Goal: Information Seeking & Learning: Learn about a topic

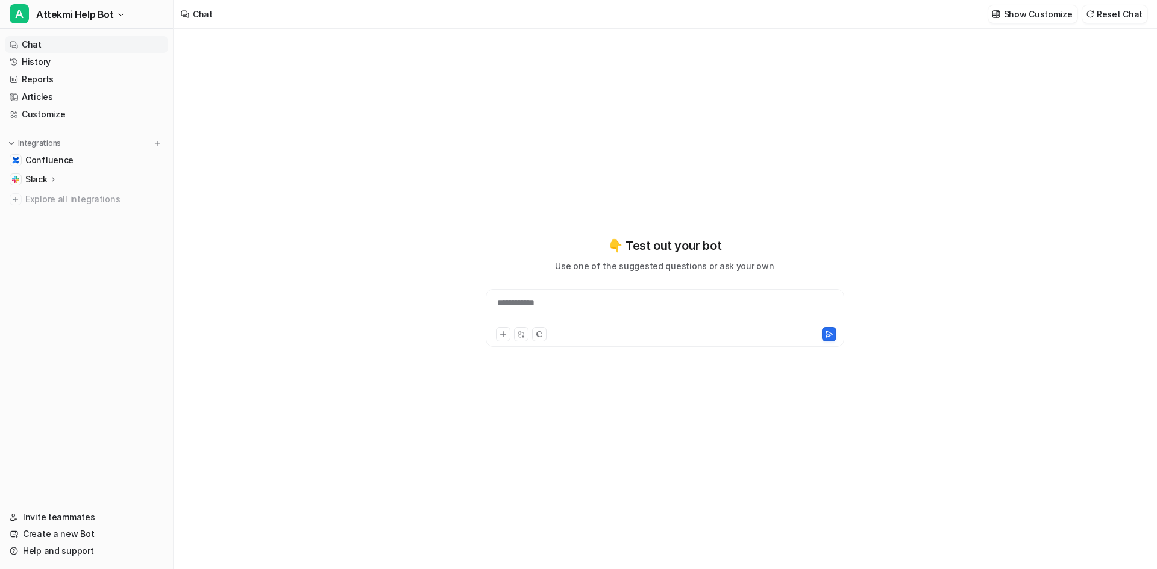
click at [584, 311] on div "**********" at bounding box center [665, 311] width 353 height 28
paste div
click at [833, 333] on button at bounding box center [829, 334] width 14 height 14
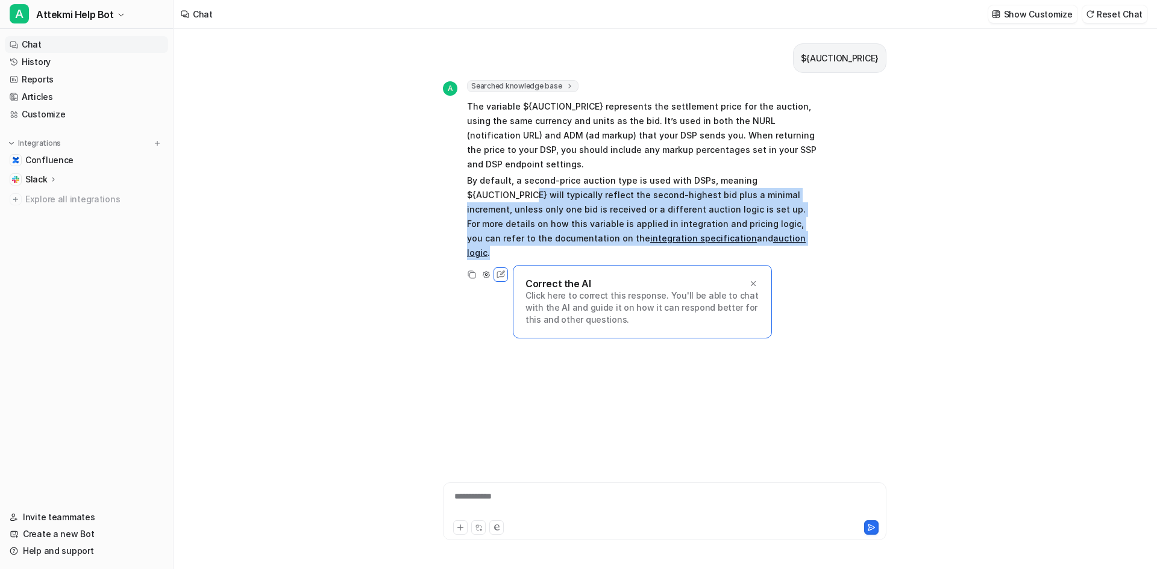
drag, startPoint x: 539, startPoint y: 175, endPoint x: 847, endPoint y: 223, distance: 311.6
click at [847, 223] on div "A Searched knowledge base search_queries : [ "${AUCTION_PRICE}" ] The variable …" at bounding box center [665, 181] width 444 height 202
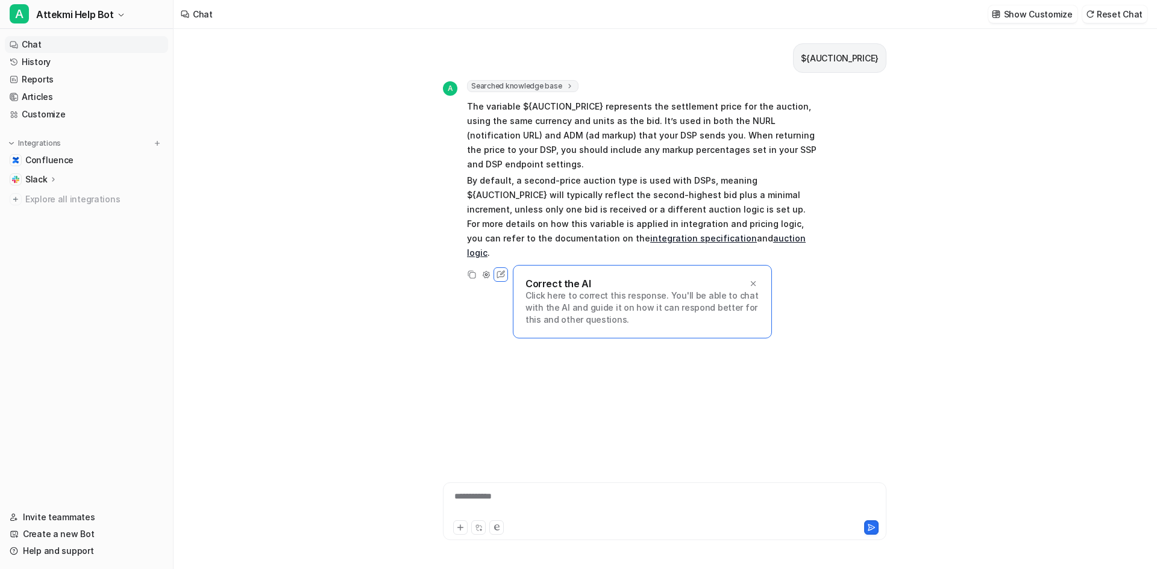
click at [559, 484] on div "**********" at bounding box center [665, 512] width 444 height 58
click at [558, 493] on div "**********" at bounding box center [664, 505] width 437 height 28
click at [513, 506] on div "**********" at bounding box center [664, 505] width 437 height 28
paste div
click at [752, 281] on icon at bounding box center [753, 283] width 5 height 5
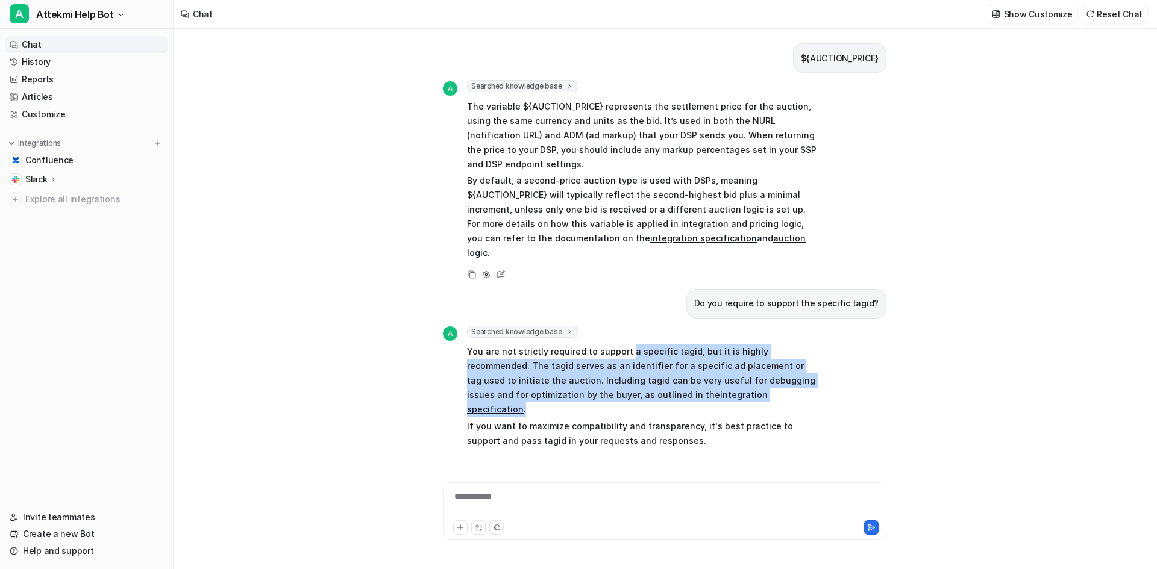
drag, startPoint x: 625, startPoint y: 318, endPoint x: 741, endPoint y: 362, distance: 123.6
click at [741, 362] on p "You are not strictly required to support a specific tagid, but it is highly rec…" at bounding box center [643, 381] width 353 height 72
drag, startPoint x: 717, startPoint y: 322, endPoint x: 757, endPoint y: 364, distance: 58.0
click at [757, 364] on p "You are not strictly required to support a specific tagid, but it is highly rec…" at bounding box center [643, 381] width 353 height 72
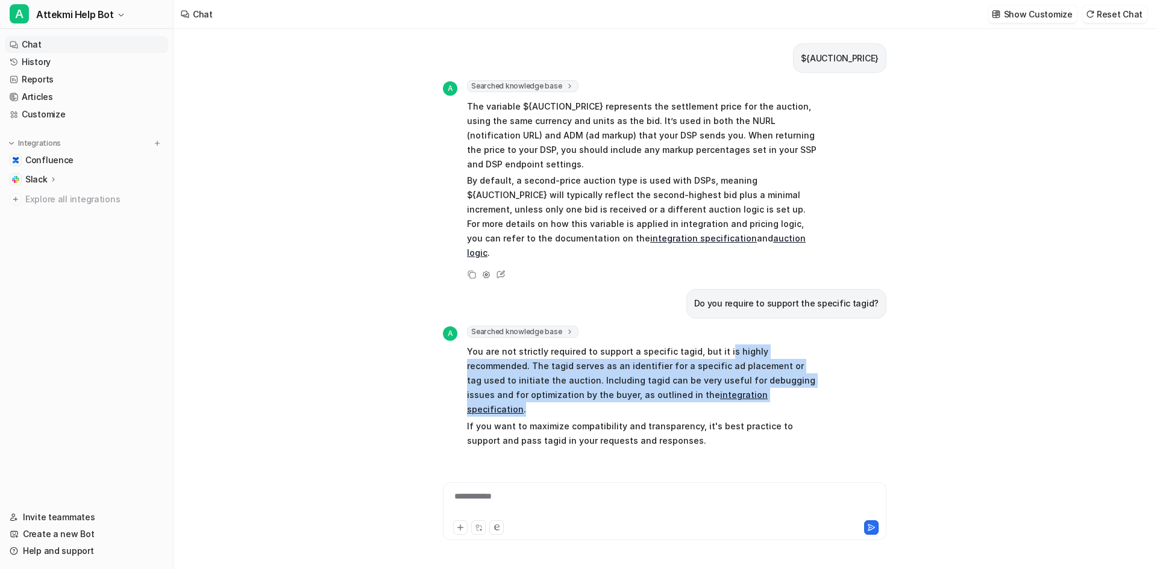
click at [757, 364] on p "You are not strictly required to support a specific tagid, but it is highly rec…" at bounding box center [643, 381] width 353 height 72
drag, startPoint x: 464, startPoint y: 337, endPoint x: 745, endPoint y: 367, distance: 283.0
click at [745, 367] on div "A Searched knowledge base search_queries : [ "support for specific tagid", "is …" at bounding box center [631, 388] width 377 height 125
click at [745, 367] on p "You are not strictly required to support a specific tagid, but it is highly rec…" at bounding box center [643, 381] width 353 height 72
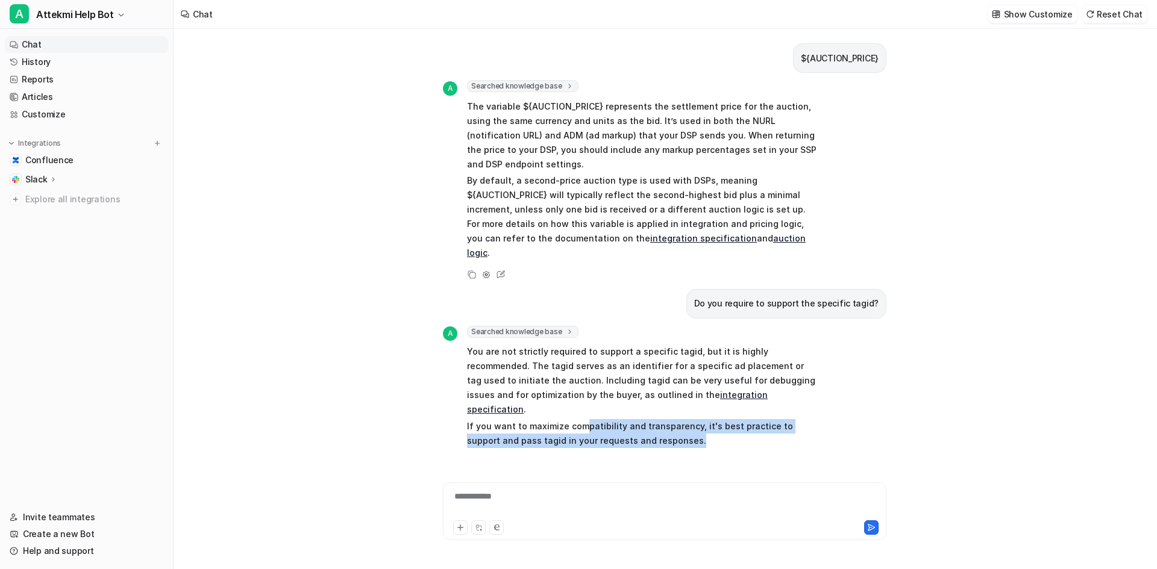
drag, startPoint x: 593, startPoint y: 384, endPoint x: 701, endPoint y: 399, distance: 109.4
click at [701, 419] on p "If you want to maximize compatibility and transparency, it's best practice to s…" at bounding box center [643, 433] width 353 height 29
drag, startPoint x: 701, startPoint y: 383, endPoint x: 723, endPoint y: 395, distance: 25.3
click at [723, 419] on p "If you want to maximize compatibility and transparency, it's best practice to s…" at bounding box center [643, 433] width 353 height 29
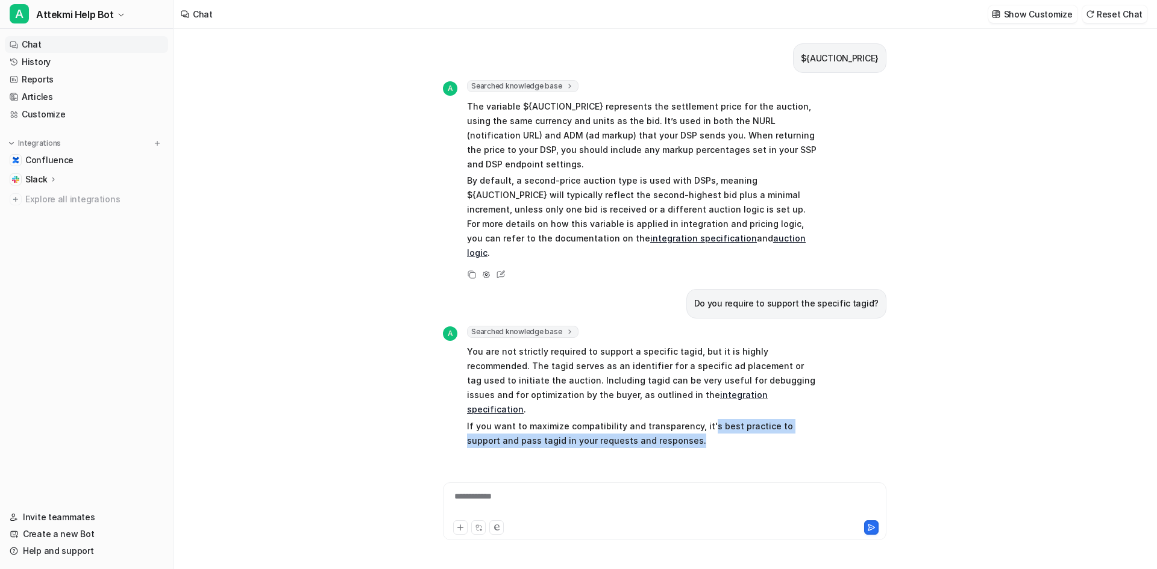
click at [723, 419] on p "If you want to maximize compatibility and transparency, it's best practice to s…" at bounding box center [643, 433] width 353 height 29
drag, startPoint x: 472, startPoint y: 397, endPoint x: 692, endPoint y: 397, distance: 220.6
click at [692, 419] on p "If you want to maximize compatibility and transparency, it's best practice to s…" at bounding box center [643, 433] width 353 height 29
drag, startPoint x: 601, startPoint y: 396, endPoint x: 683, endPoint y: 397, distance: 82.0
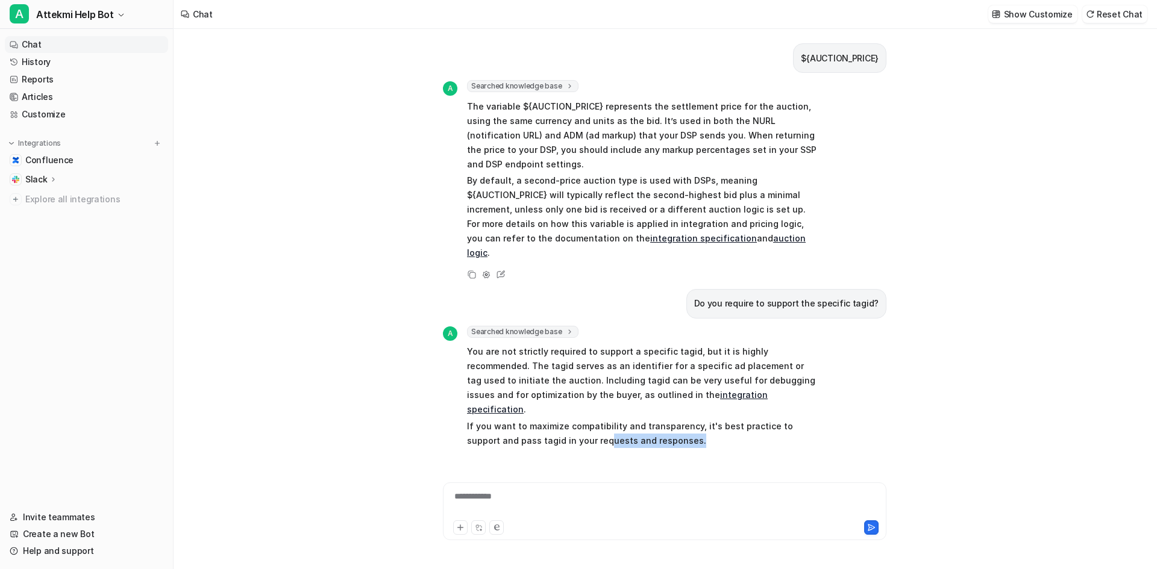
click at [683, 419] on p "If you want to maximize compatibility and transparency, it's best practice to s…" at bounding box center [643, 433] width 353 height 29
click at [535, 345] on p "You are not strictly required to support a specific tagid, but it is highly rec…" at bounding box center [643, 381] width 353 height 72
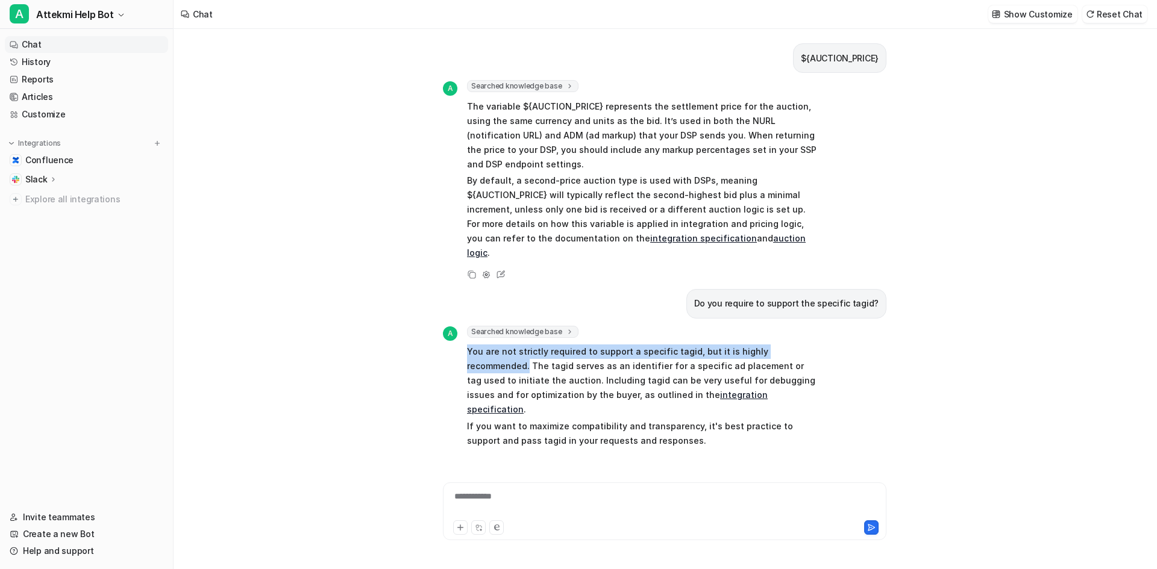
drag, startPoint x: 462, startPoint y: 324, endPoint x: 826, endPoint y: 322, distance: 364.6
click at [826, 326] on div "A Searched knowledge base search_queries : [ "support for specific tagid", "is …" at bounding box center [665, 398] width 444 height 144
copy p "You are not strictly required to support a specific tagid, but it is highly rec…"
click at [544, 501] on div at bounding box center [664, 505] width 437 height 28
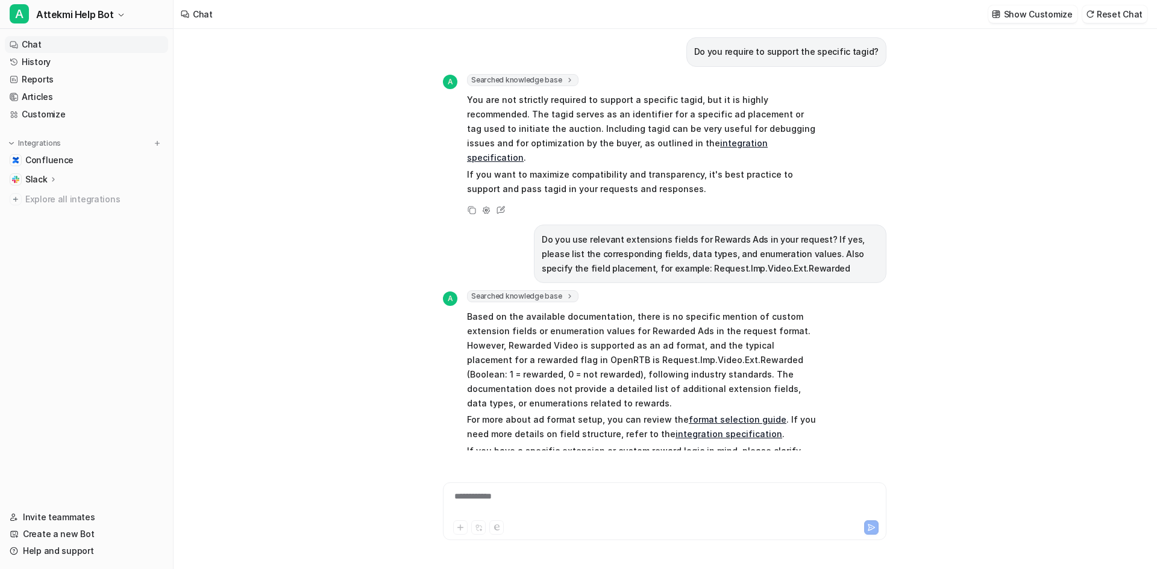
scroll to position [266, 0]
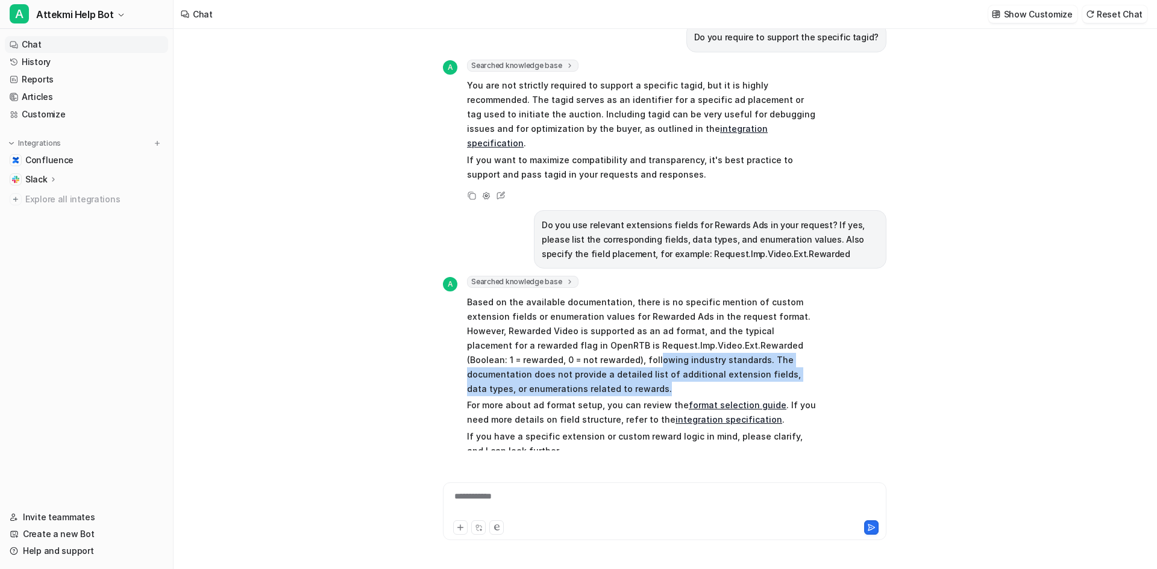
drag, startPoint x: 527, startPoint y: 316, endPoint x: 593, endPoint y: 341, distance: 70.2
click at [593, 341] on p "Based on the available documentation, there is no specific mention of custom ex…" at bounding box center [643, 345] width 353 height 101
drag, startPoint x: 462, startPoint y: 333, endPoint x: 532, endPoint y: 343, distance: 70.7
click at [532, 343] on div "A Searched knowledge base search_queries : [ "Rewarded Ads extension fields", "…" at bounding box center [631, 368] width 377 height 184
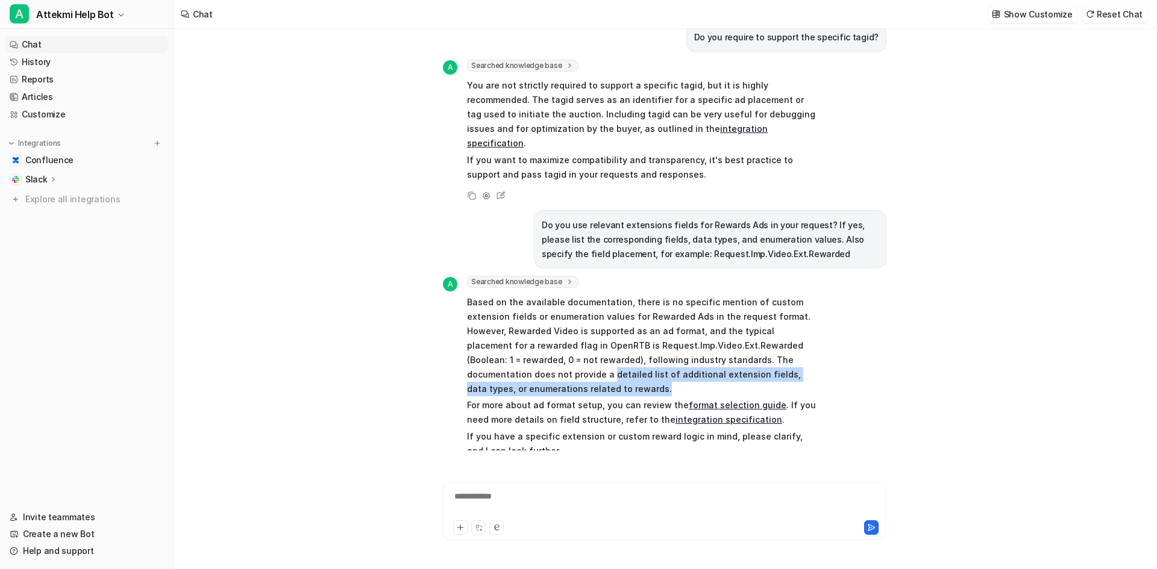
click at [532, 343] on p "Based on the available documentation, there is no specific mention of custom ex…" at bounding box center [643, 345] width 353 height 101
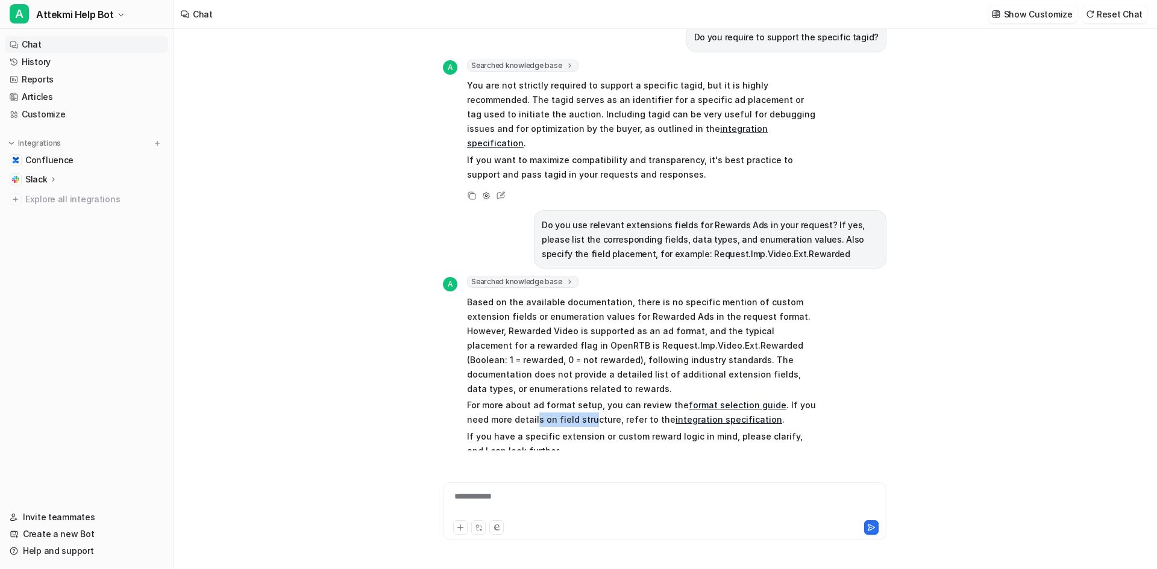
drag, startPoint x: 512, startPoint y: 380, endPoint x: 565, endPoint y: 378, distance: 53.7
click at [565, 398] on p "For more about ad format setup, you can review the format selection guide . If …" at bounding box center [643, 412] width 353 height 29
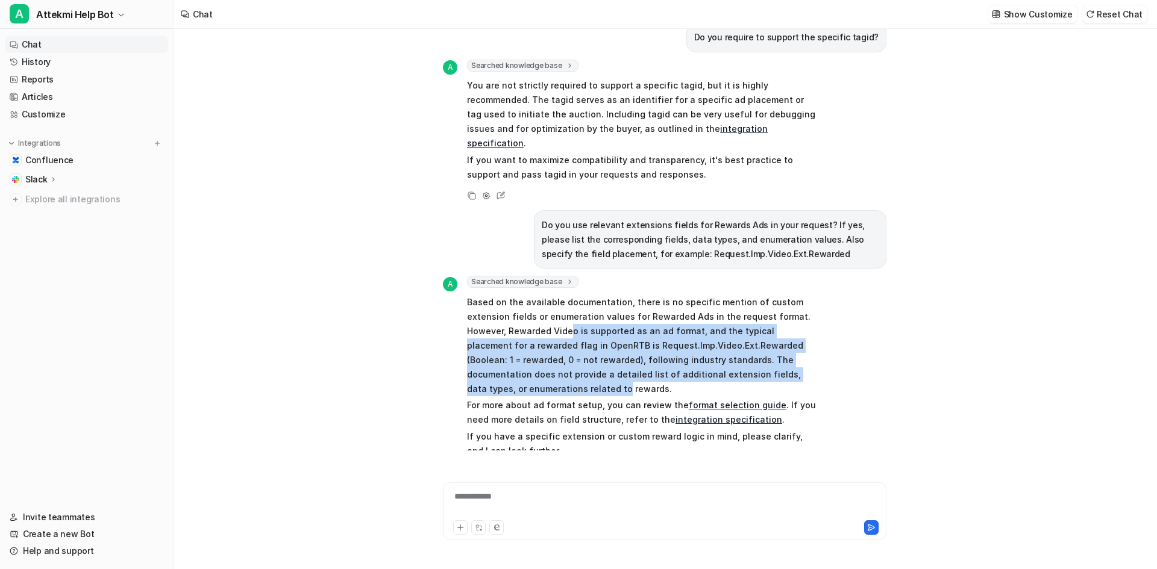
drag, startPoint x: 528, startPoint y: 290, endPoint x: 820, endPoint y: 326, distance: 293.3
click at [820, 326] on p "Based on the available documentation, there is no specific mention of custom ex…" at bounding box center [643, 345] width 353 height 101
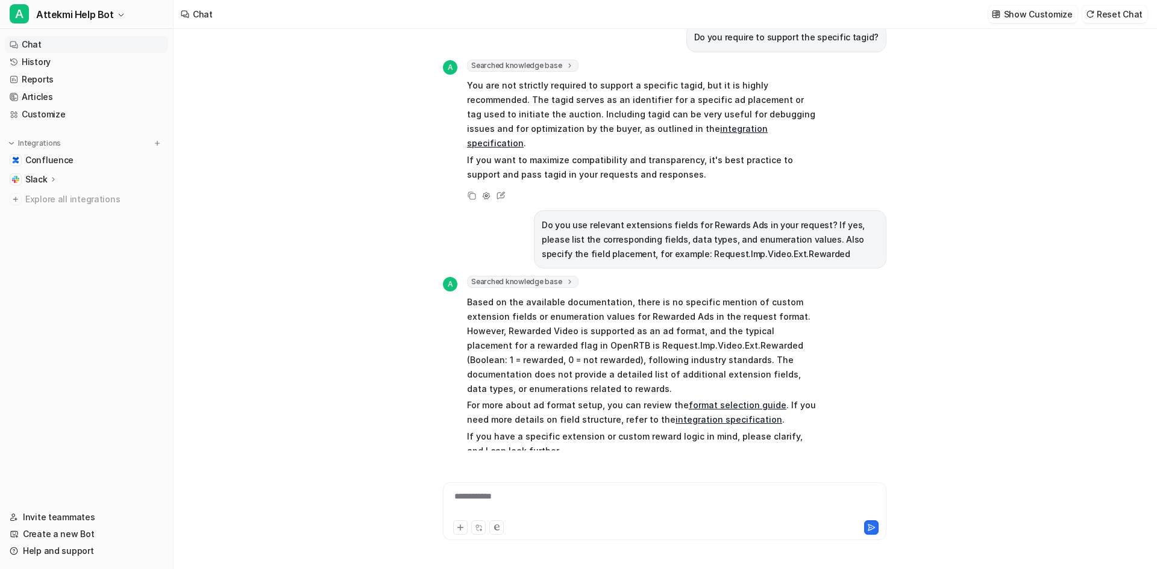
click at [534, 497] on div "**********" at bounding box center [664, 505] width 437 height 28
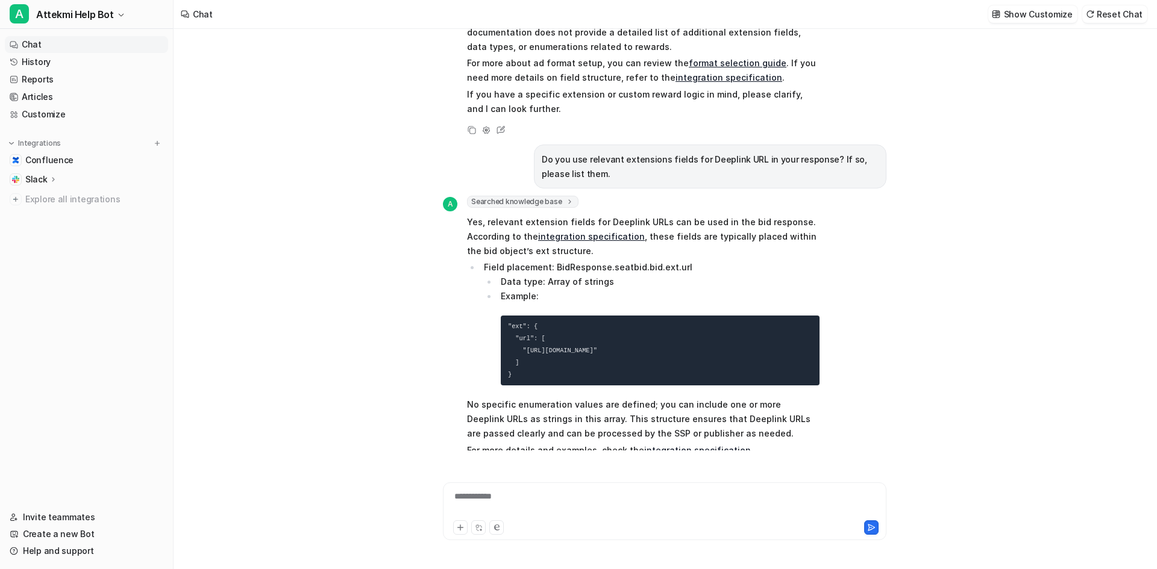
scroll to position [548, 0]
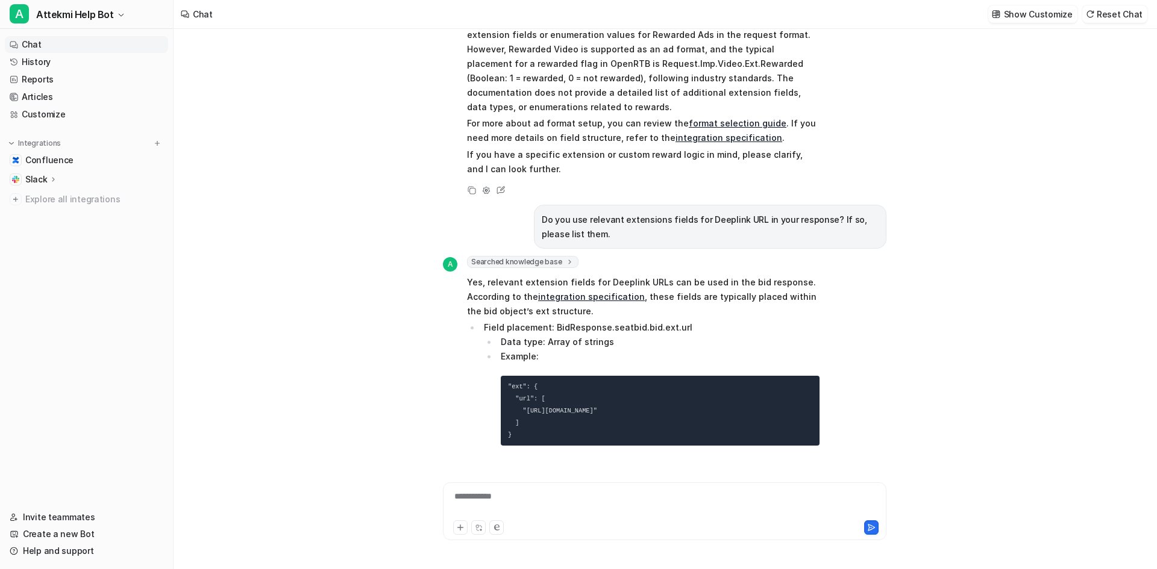
click at [576, 376] on pre ""ext": { "url": [ "[URL][DOMAIN_NAME]" ] }" at bounding box center [660, 411] width 319 height 70
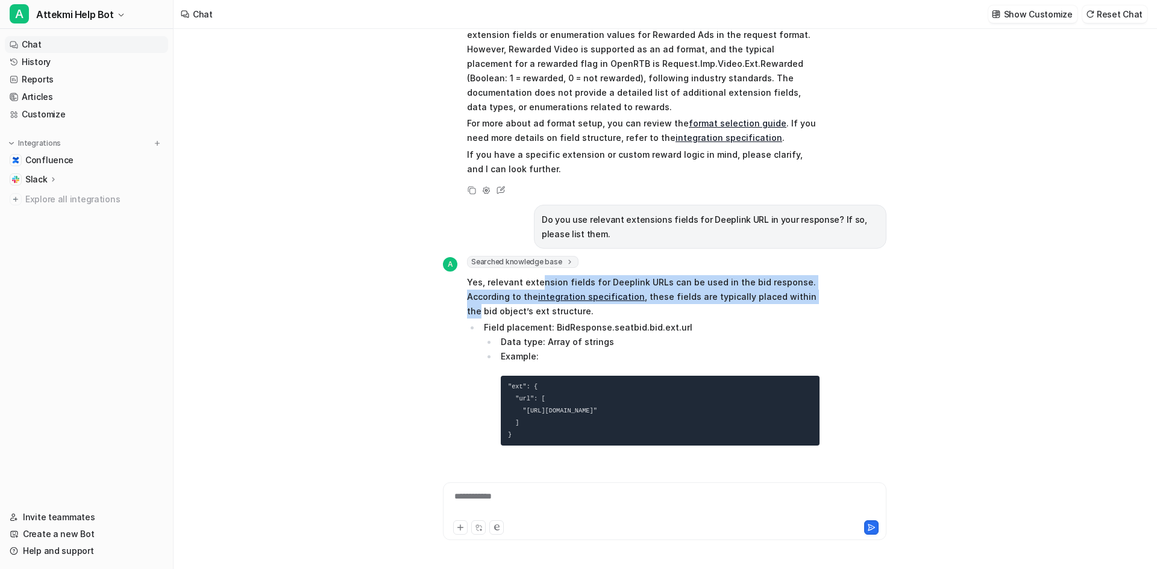
drag, startPoint x: 536, startPoint y: 233, endPoint x: 831, endPoint y: 258, distance: 295.7
click at [831, 258] on div "A Searched knowledge base search_queries : [ "Deeplink URL extension fields res…" at bounding box center [665, 397] width 444 height 283
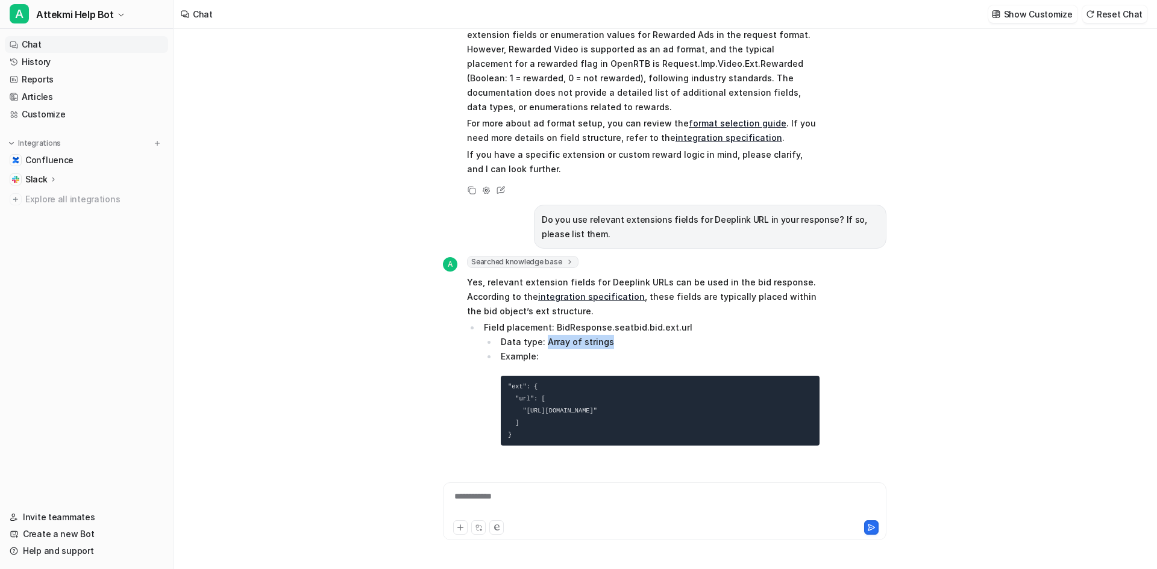
drag, startPoint x: 613, startPoint y: 300, endPoint x: 626, endPoint y: 299, distance: 13.3
click at [626, 335] on li "Data type: Array of strings" at bounding box center [658, 342] width 322 height 14
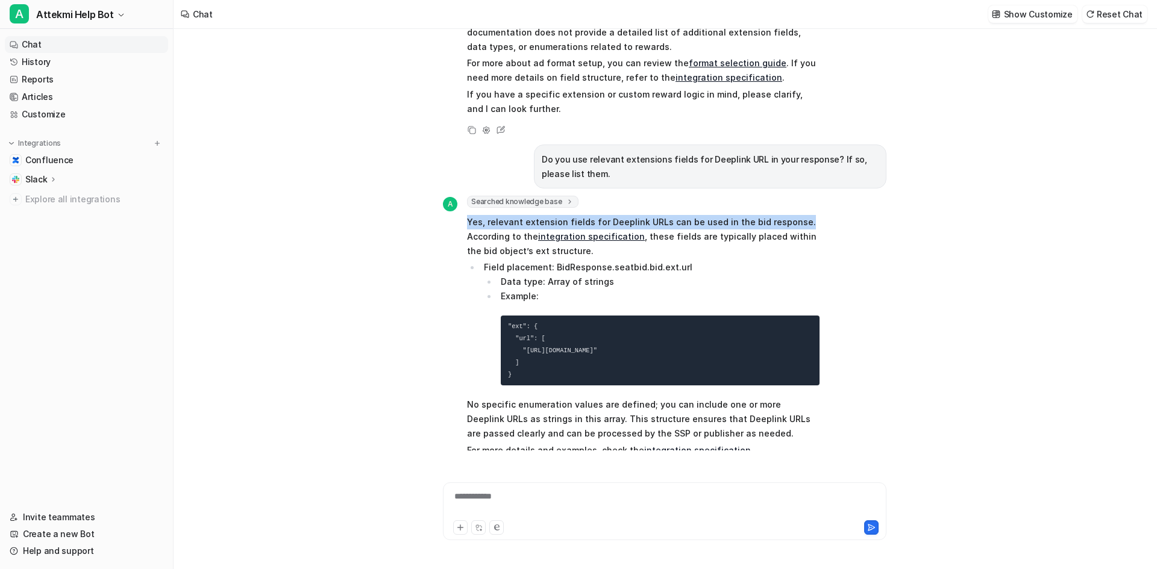
drag, startPoint x: 461, startPoint y: 179, endPoint x: 810, endPoint y: 175, distance: 348.9
click at [810, 196] on div "A Searched knowledge base search_queries : [ "Deeplink URL extension fields res…" at bounding box center [631, 328] width 377 height 264
click at [469, 215] on p "Yes, relevant extension fields for Deeplink URLs can be used in the bid respons…" at bounding box center [643, 236] width 353 height 43
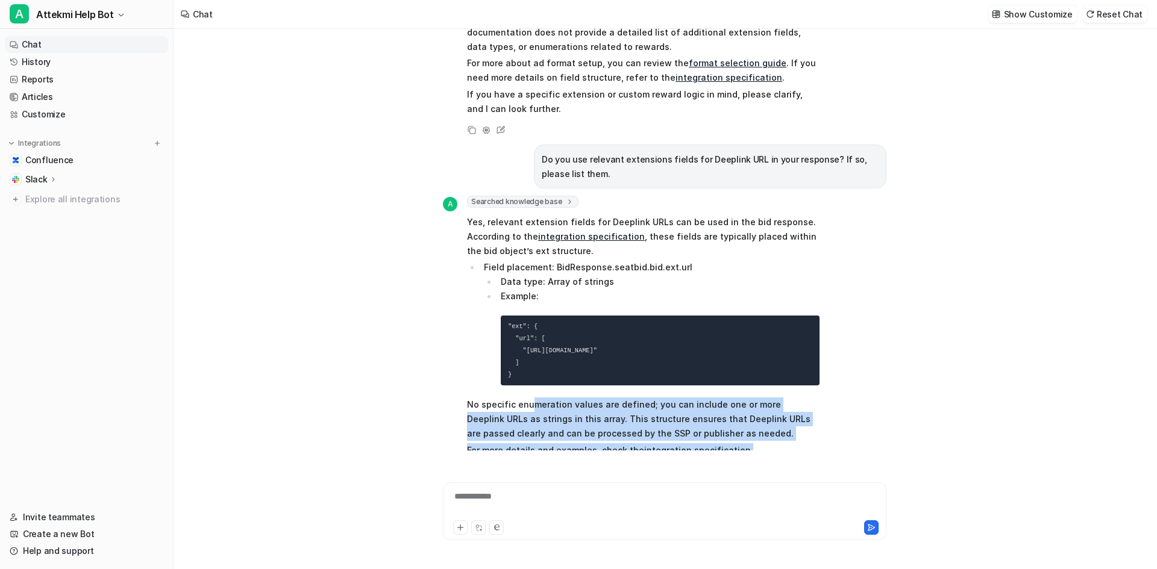
drag, startPoint x: 530, startPoint y: 361, endPoint x: 763, endPoint y: 403, distance: 237.0
click at [763, 403] on span "Yes, relevant extension fields for Deeplink URLs can be used in the bid respons…" at bounding box center [643, 336] width 353 height 247
click at [763, 444] on p "For more details and examples, check the integration specification ." at bounding box center [643, 451] width 353 height 14
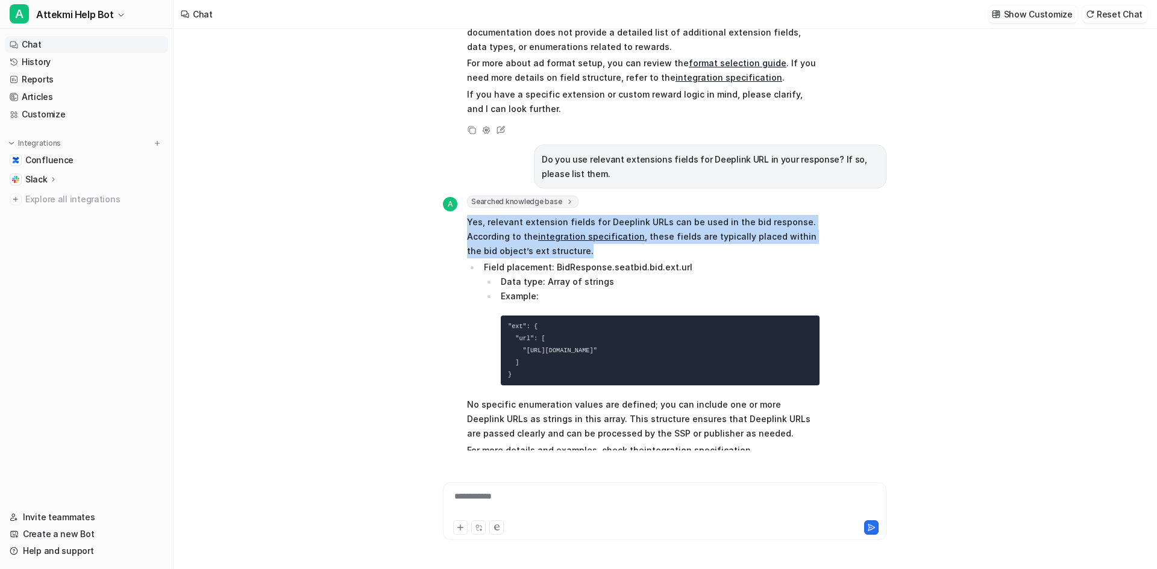
drag, startPoint x: 469, startPoint y: 181, endPoint x: 604, endPoint y: 212, distance: 139.0
click at [604, 212] on div "A Searched knowledge base search_queries : [ "Deeplink URL extension fields res…" at bounding box center [631, 328] width 377 height 264
click at [604, 215] on p "Yes, relevant extension fields for Deeplink URLs can be used in the bid respons…" at bounding box center [643, 236] width 353 height 43
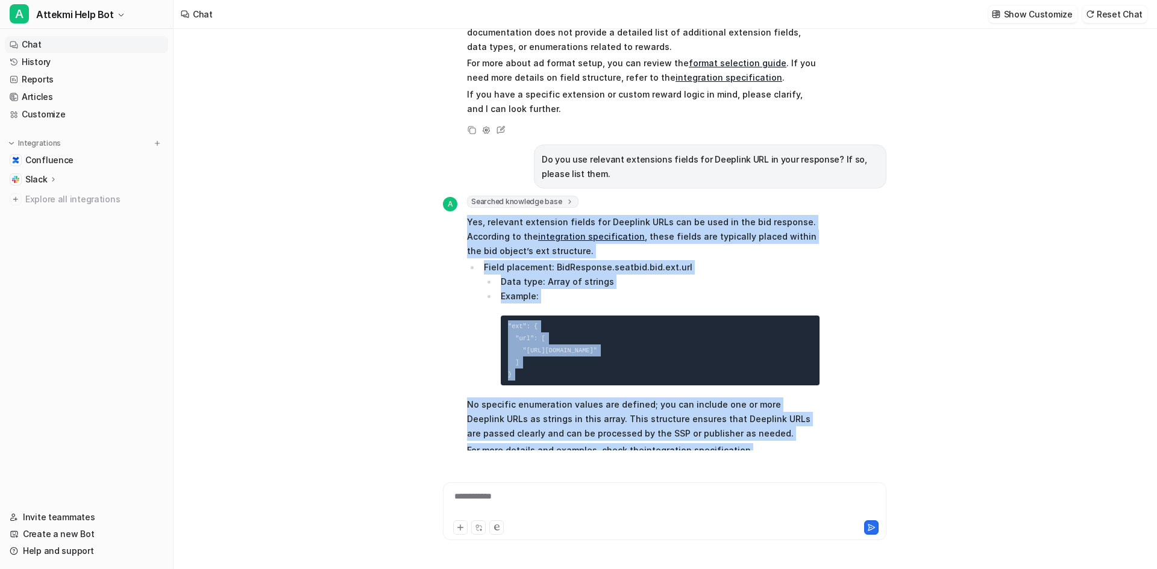
drag, startPoint x: 465, startPoint y: 177, endPoint x: 794, endPoint y: 407, distance: 401.6
click at [794, 407] on div "A Searched knowledge base search_queries : [ "Deeplink URL extension fields res…" at bounding box center [631, 328] width 377 height 264
click at [800, 444] on p "For more details and examples, check the integration specification ." at bounding box center [643, 451] width 353 height 14
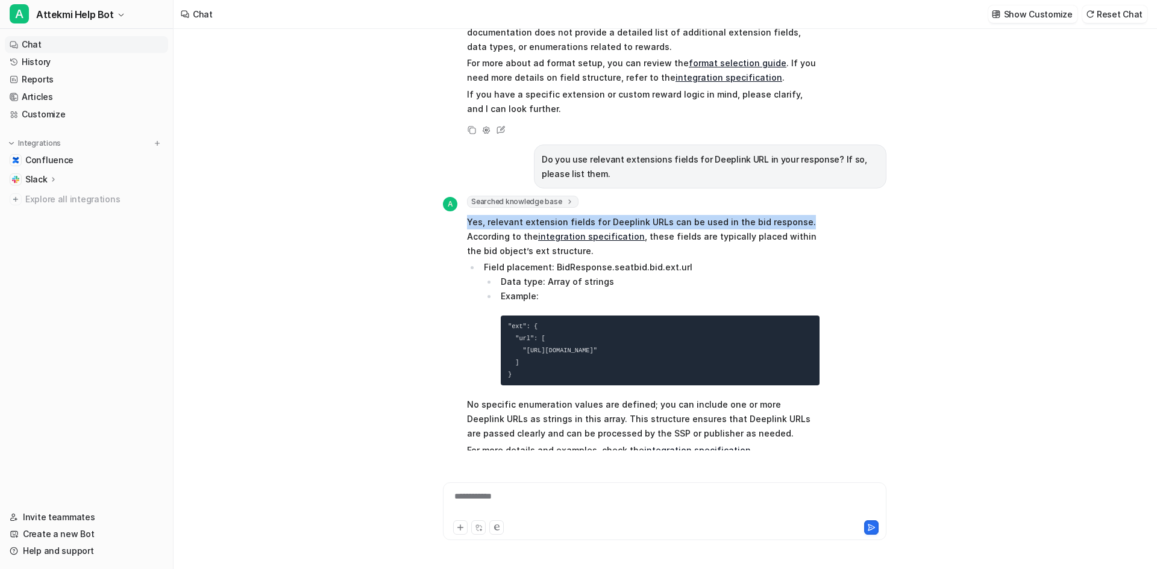
drag, startPoint x: 464, startPoint y: 177, endPoint x: 801, endPoint y: 180, distance: 337.5
click at [801, 196] on div "A Searched knowledge base search_queries : [ "Deeplink URL extension fields res…" at bounding box center [631, 328] width 377 height 264
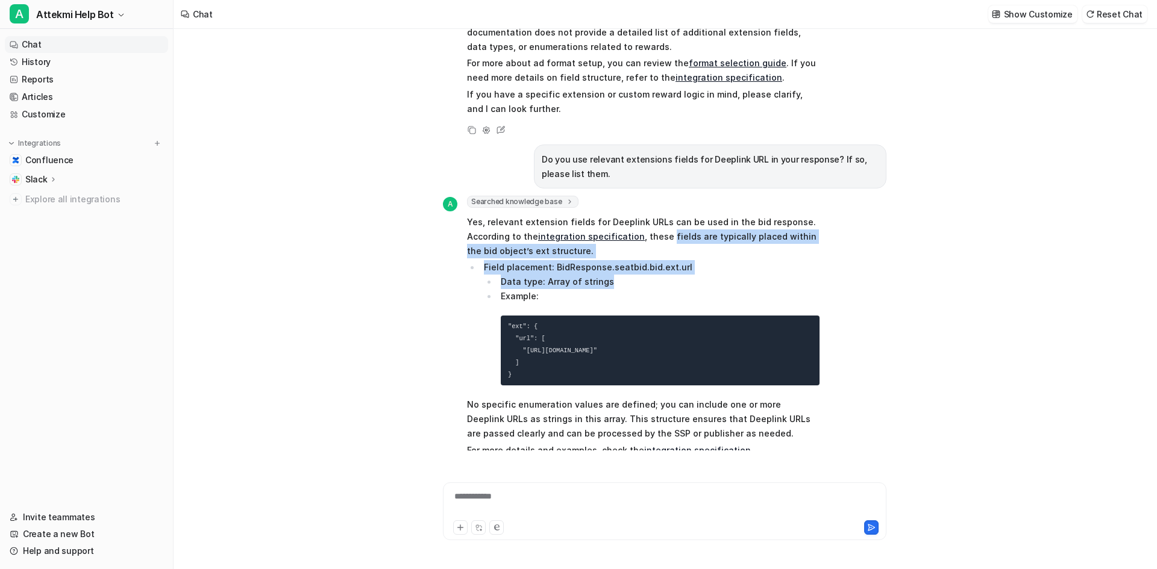
drag, startPoint x: 662, startPoint y: 193, endPoint x: 689, endPoint y: 237, distance: 51.7
click at [689, 237] on span "Yes, relevant extension fields for Deeplink URLs can be used in the bid respons…" at bounding box center [643, 336] width 353 height 247
drag, startPoint x: 630, startPoint y: 210, endPoint x: 621, endPoint y: 171, distance: 39.6
click at [630, 215] on p "Yes, relevant extension fields for Deeplink URLs can be used in the bid respons…" at bounding box center [643, 236] width 353 height 43
